Goal: Task Accomplishment & Management: Manage account settings

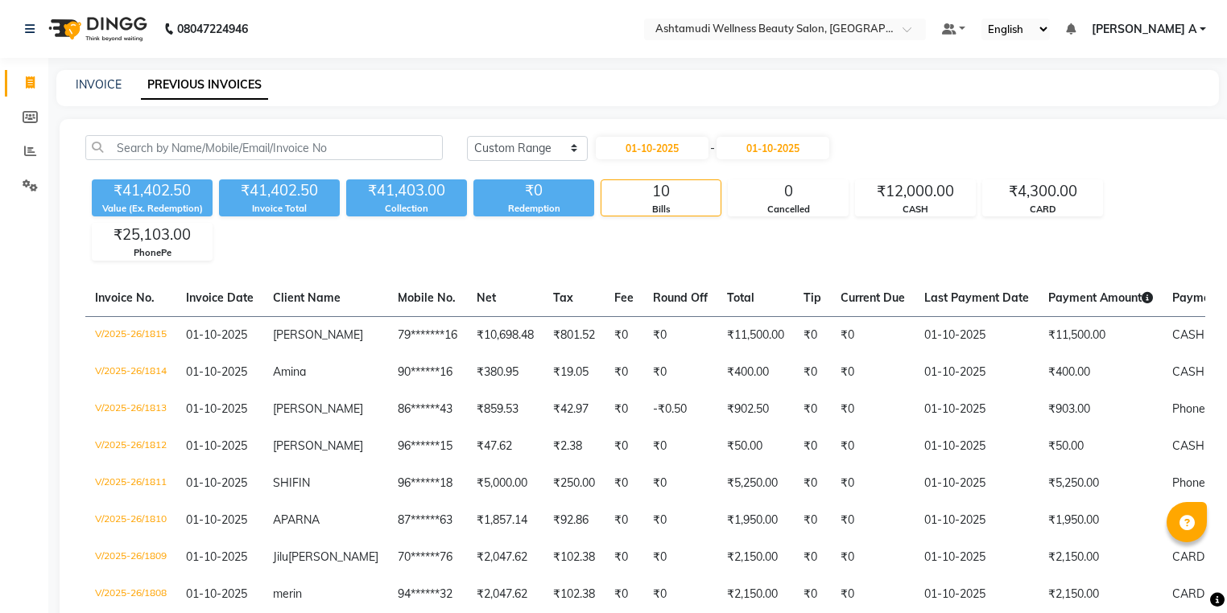
select select "range"
click at [24, 155] on icon at bounding box center [30, 151] width 12 height 12
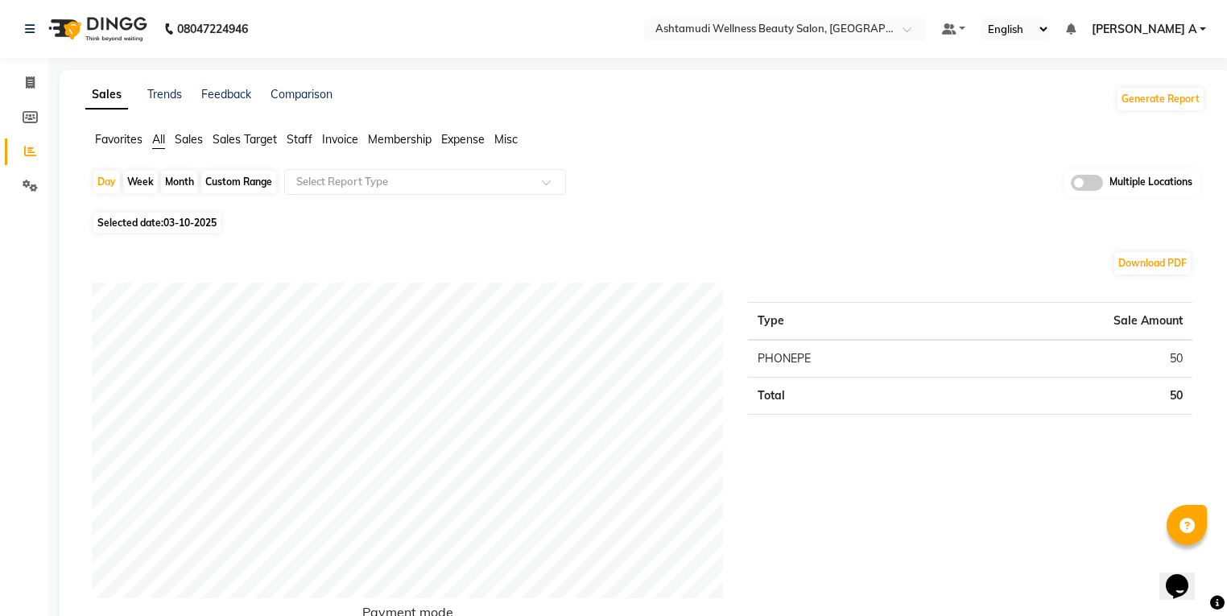
click at [1207, 27] on ul "Default Panel My Panel English ENGLISH Español العربية मराठी हिंदी ગુજરાતી தமிழ…" at bounding box center [1074, 30] width 280 height 22
click at [1187, 35] on span "[PERSON_NAME] A" at bounding box center [1143, 29] width 105 height 17
click at [947, 158] on div "Favorites All Sales Sales Target Staff Invoice Membership Expense Misc" at bounding box center [645, 146] width 1144 height 31
click at [885, 32] on input "text" at bounding box center [768, 31] width 233 height 16
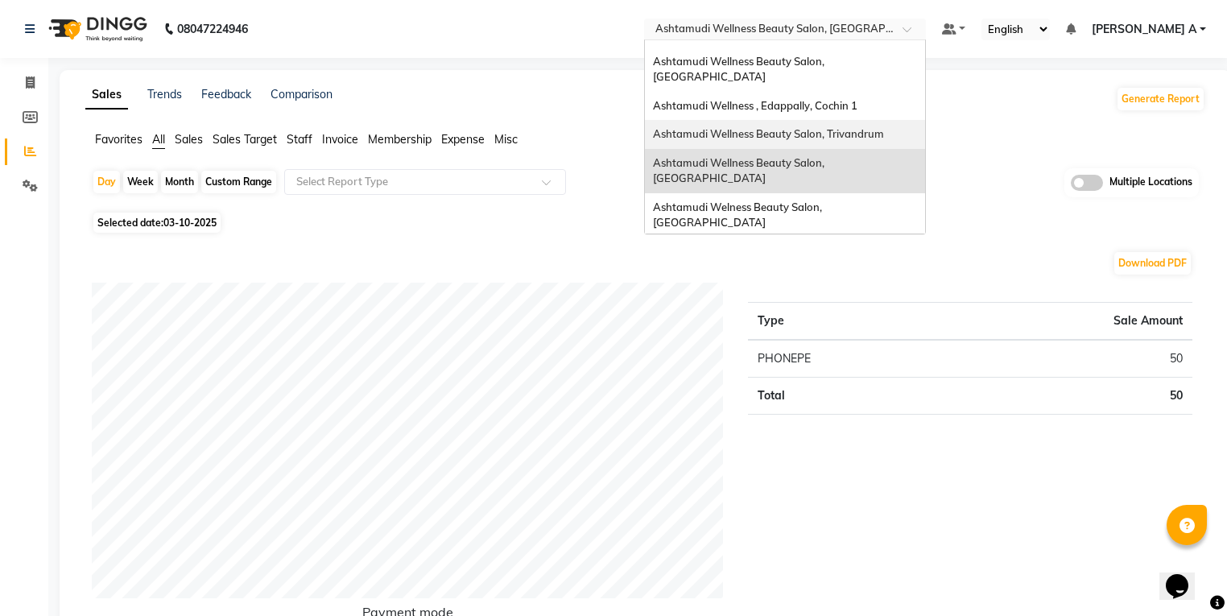
scroll to position [193, 0]
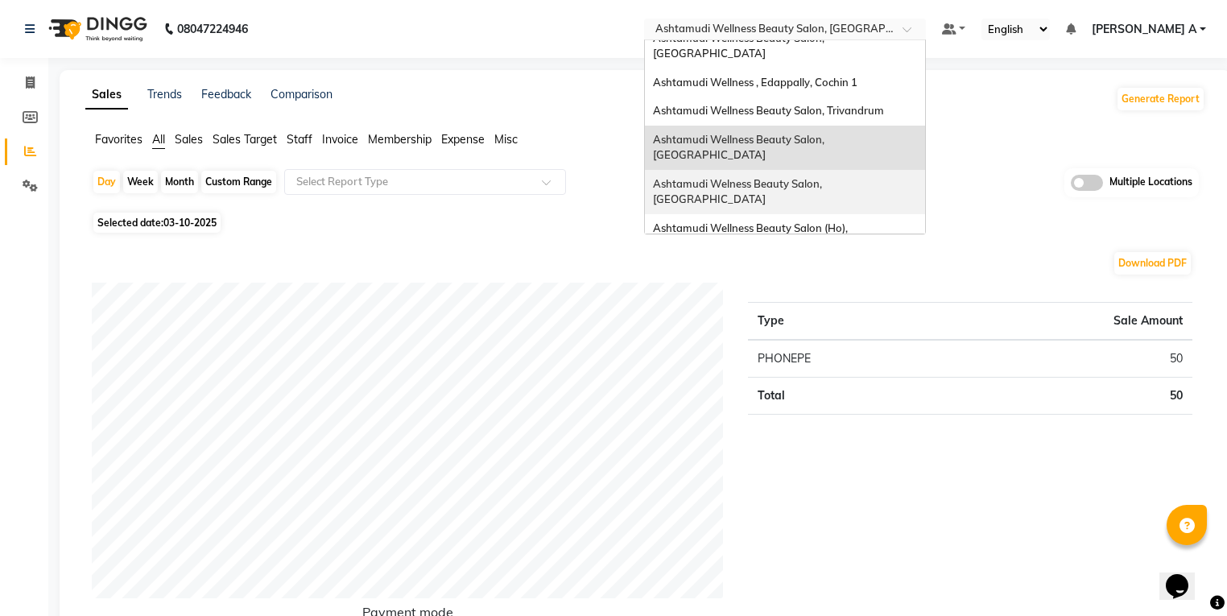
click at [824, 177] on span "Ashtamudi Welness Beauty Salon, [GEOGRAPHIC_DATA]" at bounding box center [738, 191] width 171 height 29
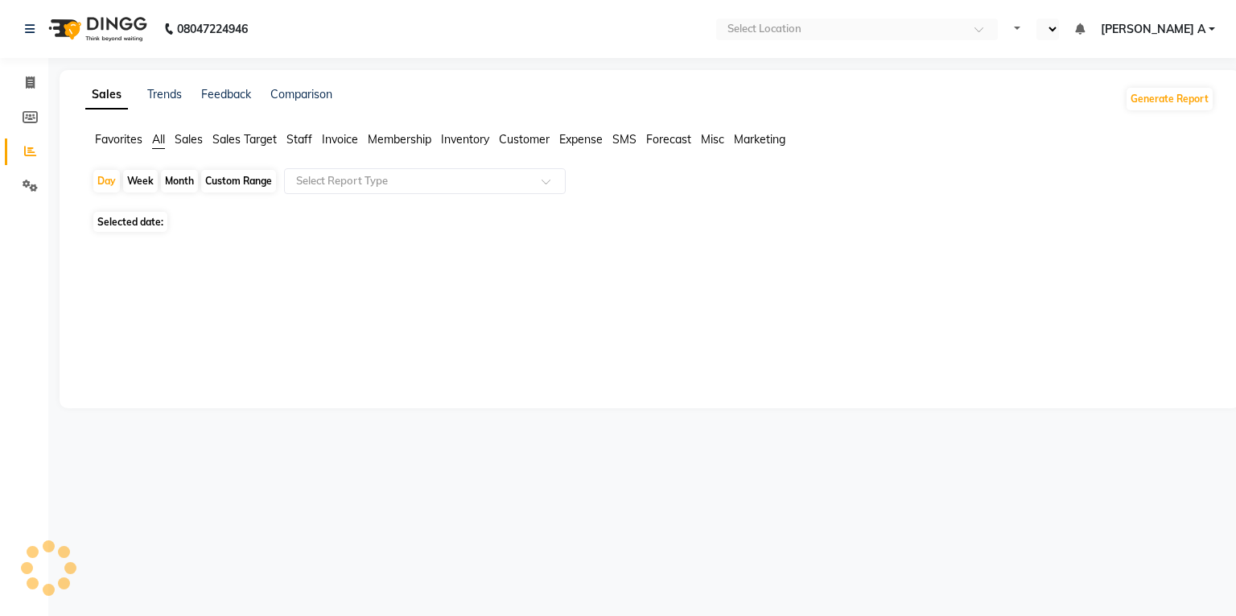
select select "en"
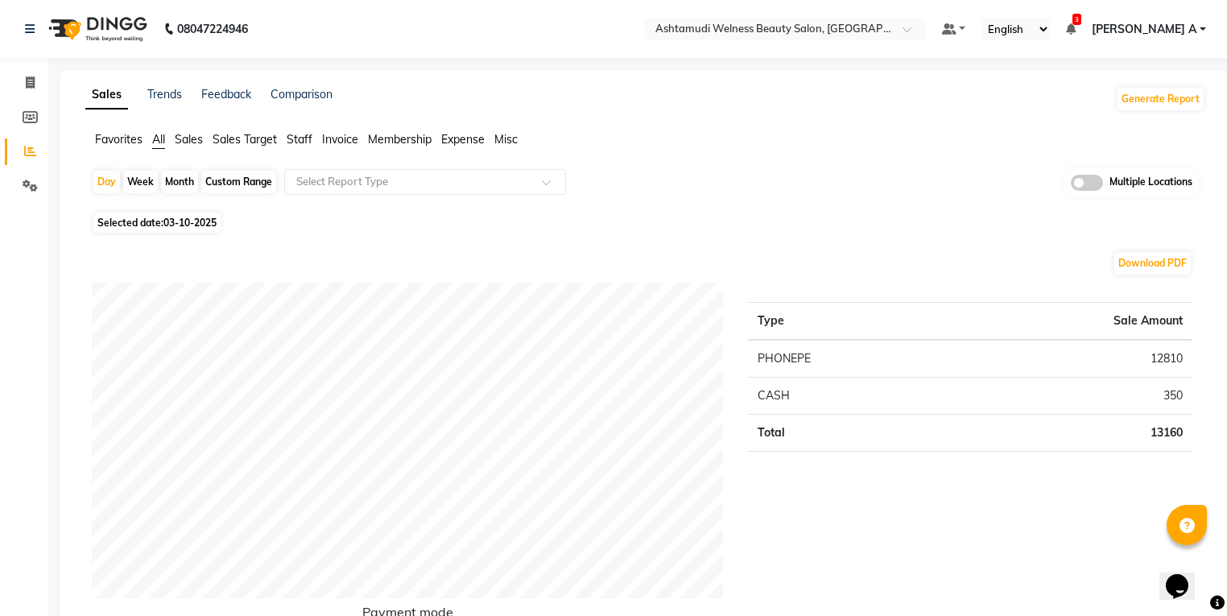
click at [14, 146] on link "Reports" at bounding box center [24, 151] width 39 height 27
click at [1182, 31] on span "[PERSON_NAME] A" at bounding box center [1143, 29] width 105 height 17
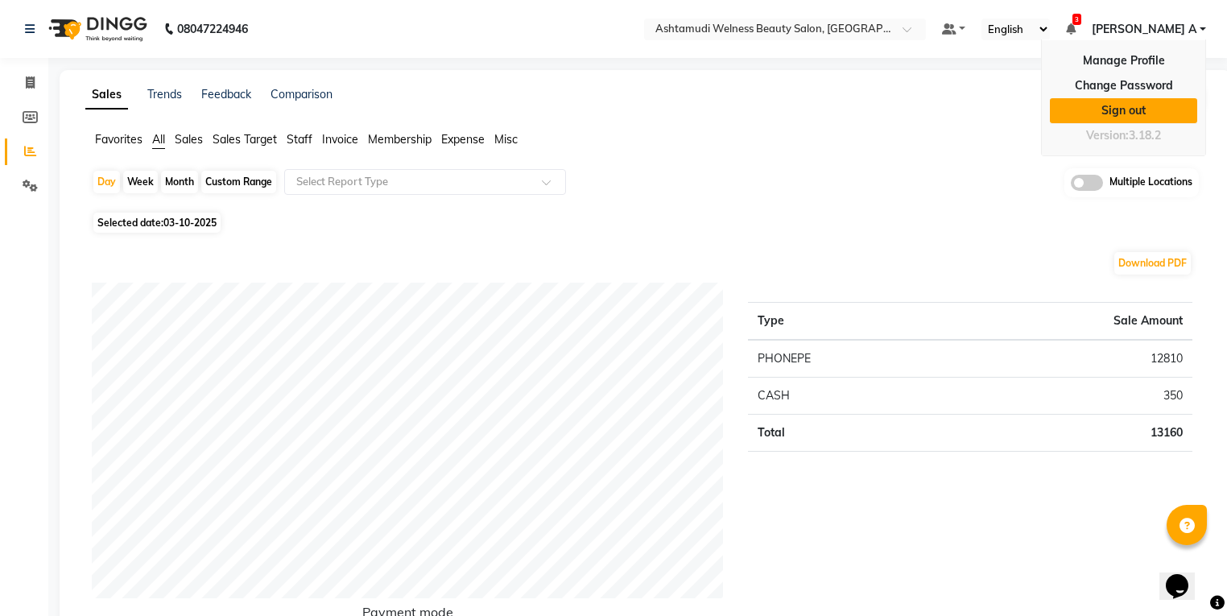
click at [1133, 107] on link "Sign out" at bounding box center [1123, 110] width 147 height 25
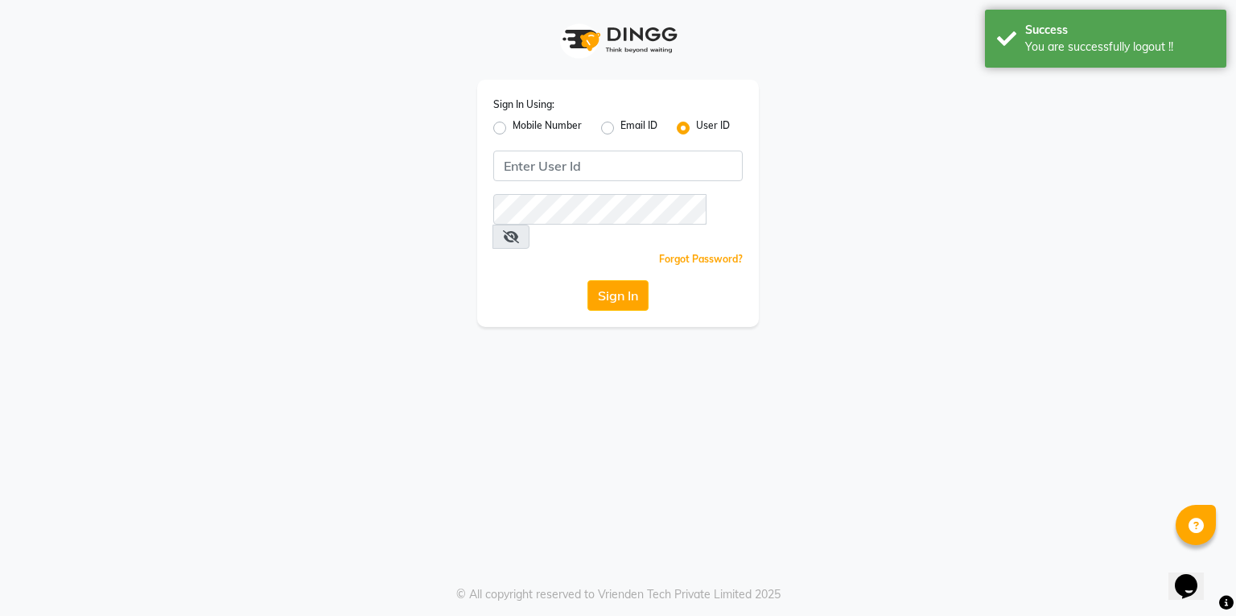
click at [513, 126] on label "Mobile Number" at bounding box center [547, 127] width 69 height 19
click at [513, 126] on input "Mobile Number" at bounding box center [518, 123] width 10 height 10
radio input "true"
radio input "false"
click at [583, 163] on input "Username" at bounding box center [645, 166] width 196 height 31
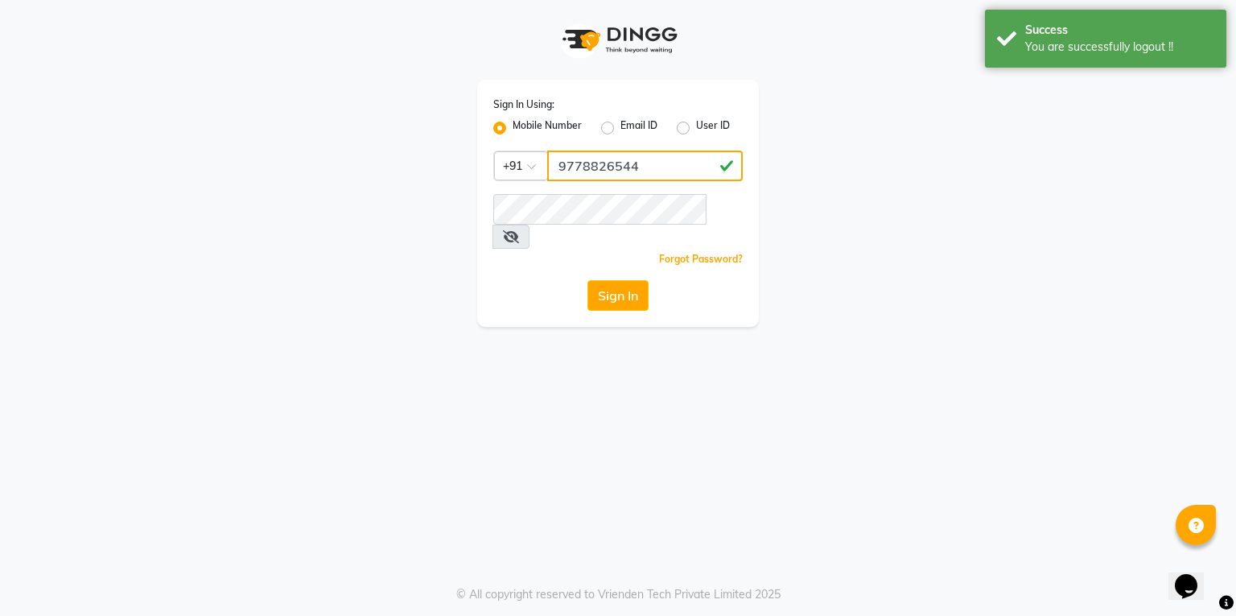
type input "9778826544"
click at [625, 280] on button "Sign In" at bounding box center [618, 295] width 61 height 31
